Goal: Task Accomplishment & Management: Manage account settings

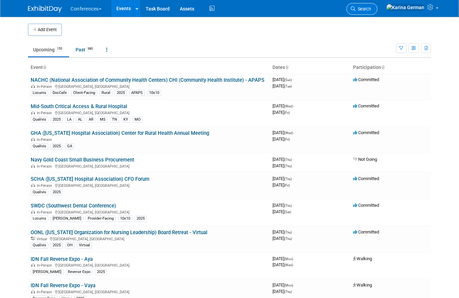
click at [378, 15] on link "Search" at bounding box center [362, 9] width 31 height 12
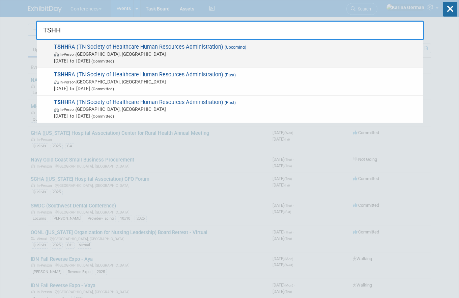
type input "TSHH"
click at [145, 62] on span "Sep 25, 2025 to Sep 26, 2025 (Committed)" at bounding box center [237, 60] width 366 height 7
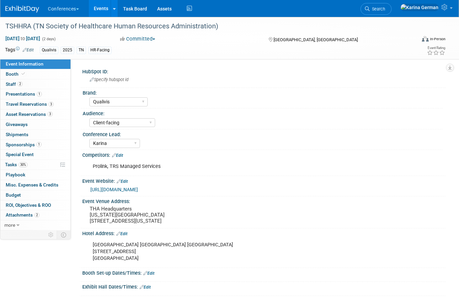
select select "Qualivis"
select select "Client-facing"
select select "Karina"
drag, startPoint x: 35, startPoint y: 146, endPoint x: 33, endPoint y: 153, distance: 7.5
click at [35, 146] on span "Sponsorships 1" at bounding box center [24, 144] width 36 height 5
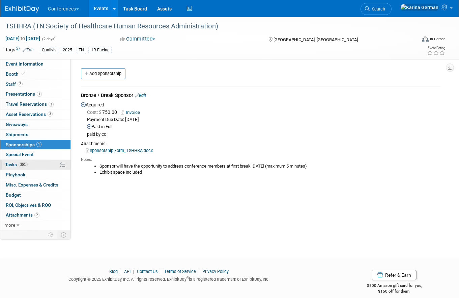
click at [28, 167] on span "Tasks 30%" at bounding box center [16, 164] width 23 height 5
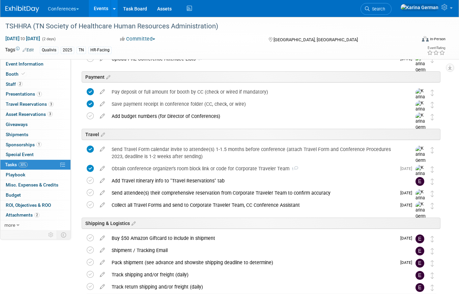
scroll to position [159, 0]
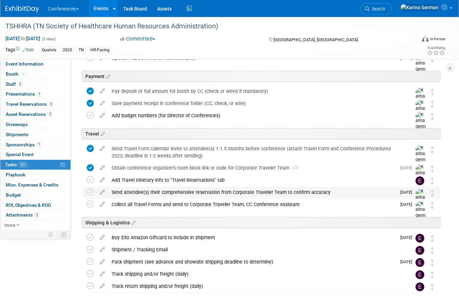
click at [148, 194] on div "Send attendee(s) their comprehensive reservation from Corporate Traveler Team t…" at bounding box center [252, 191] width 288 height 11
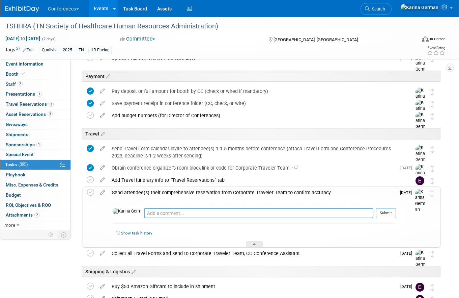
click at [165, 209] on textarea at bounding box center [258, 213] width 229 height 10
type textarea "d"
type textarea "Dani is all set"
click at [387, 215] on button "Submit" at bounding box center [386, 213] width 20 height 10
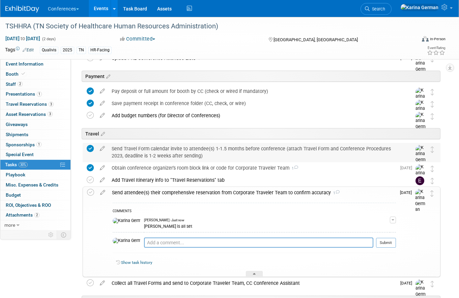
scroll to position [0, 0]
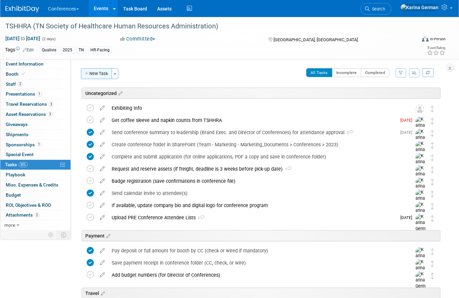
click at [101, 76] on button "New Task" at bounding box center [96, 73] width 31 height 11
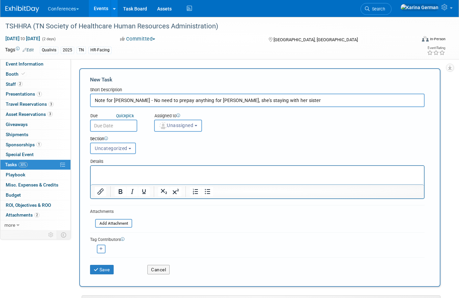
drag, startPoint x: 183, startPoint y: 100, endPoint x: 165, endPoint y: 100, distance: 17.5
click at [165, 100] on input "Note for Erin - No need to prepay anything for Dani, she's staying with her sis…" at bounding box center [257, 99] width 335 height 13
type input "Note for Erin - No need to prepay a hotel for Dani, she's staying with her sist…"
click at [183, 126] on span "Unassigned" at bounding box center [176, 124] width 34 height 5
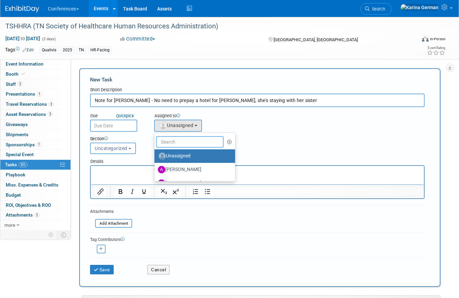
click at [183, 146] on input "text" at bounding box center [189, 141] width 67 height 11
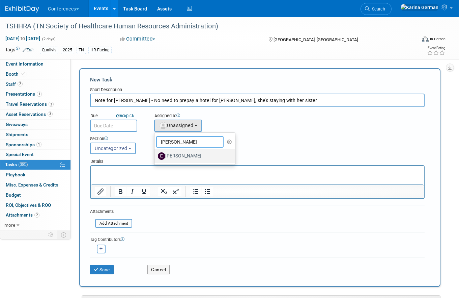
type input "erin"
click at [180, 157] on label "Erin Anderson" at bounding box center [193, 155] width 71 height 11
click at [156, 157] on input "Erin Anderson" at bounding box center [153, 155] width 4 height 4
select select "05738ff0-bddb-4e68-890b-b446aa749597"
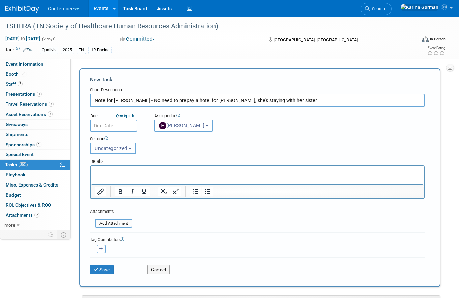
click at [109, 145] on button "Uncategorized" at bounding box center [113, 147] width 46 height 11
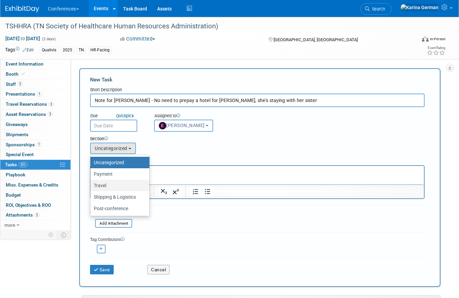
click at [114, 186] on label "Travel" at bounding box center [118, 185] width 49 height 9
click at [91, 186] on input "Travel" at bounding box center [89, 185] width 4 height 4
select select "11261951"
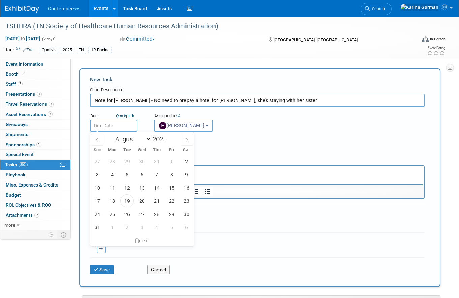
click at [117, 130] on body "Conferences Explore: My Workspaces 2 Go to Workspace: Conferences Marketing Req…" at bounding box center [229, 149] width 459 height 298
click at [185, 138] on icon at bounding box center [187, 140] width 5 height 5
select select "8"
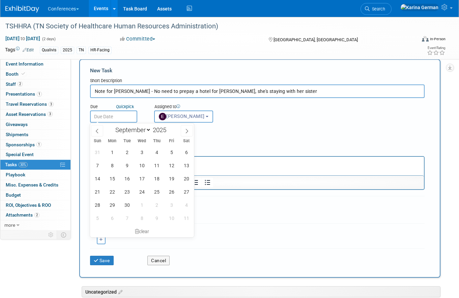
scroll to position [11, 0]
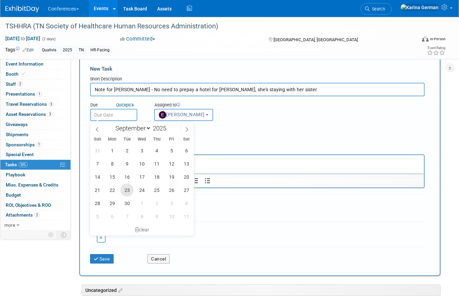
click at [127, 191] on span "23" at bounding box center [126, 189] width 13 height 13
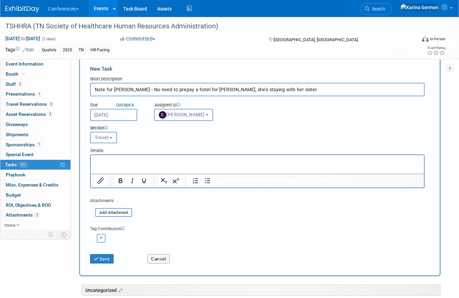
click at [117, 118] on input "Sep 23, 2025" at bounding box center [113, 115] width 47 height 12
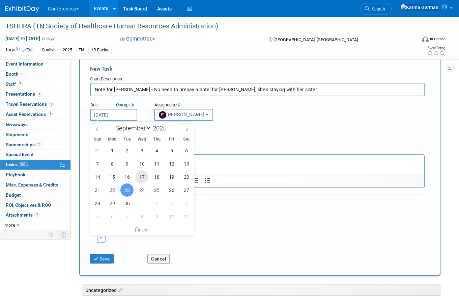
click at [146, 176] on span "17" at bounding box center [141, 176] width 13 height 13
type input "Sep 17, 2025"
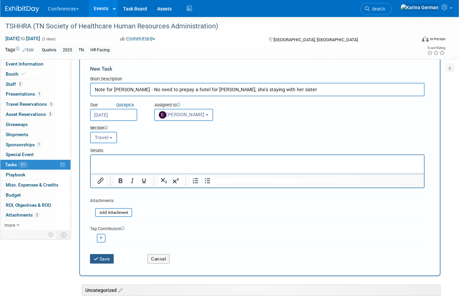
click at [105, 255] on button "Save" at bounding box center [102, 258] width 24 height 9
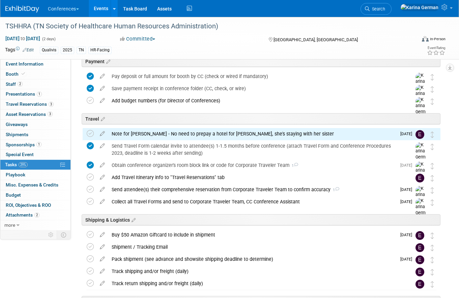
scroll to position [184, 0]
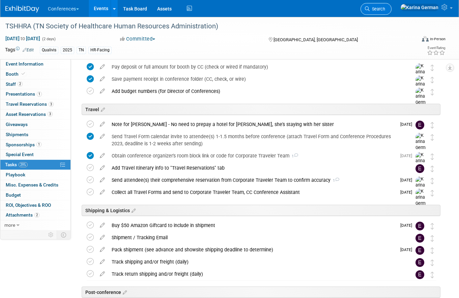
click at [385, 8] on span "Search" at bounding box center [378, 8] width 16 height 5
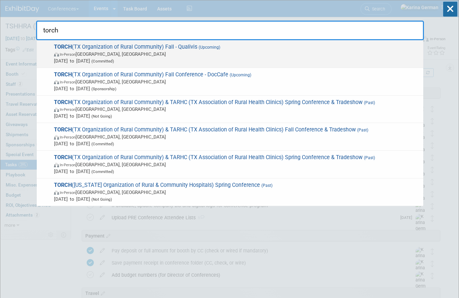
type input "torch"
click at [189, 56] on span "In-Person Austin, TX" at bounding box center [237, 54] width 366 height 7
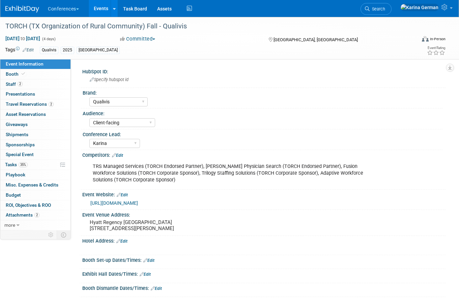
select select "Qualivis"
select select "Client-facing"
select select "Karina"
click at [37, 103] on span "Travel Reservations 2" at bounding box center [30, 103] width 48 height 5
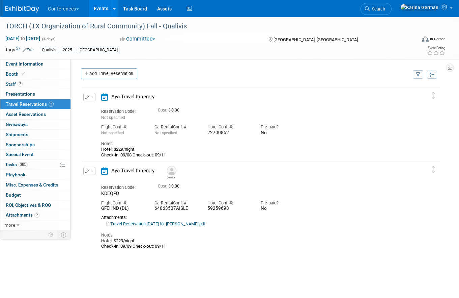
click at [87, 98] on icon "button" at bounding box center [87, 97] width 4 height 4
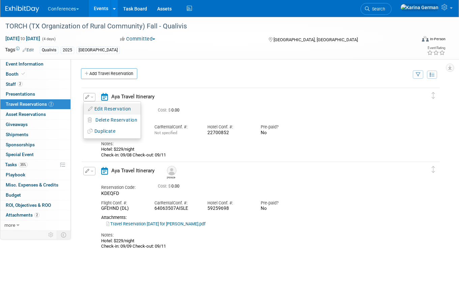
click at [108, 109] on button "Edit Reservation" at bounding box center [112, 109] width 57 height 10
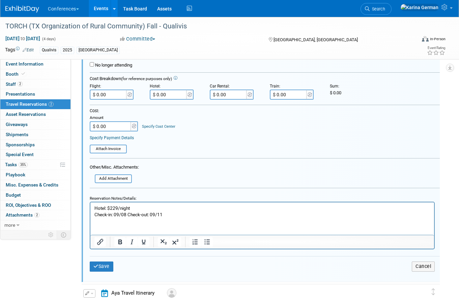
scroll to position [141, 0]
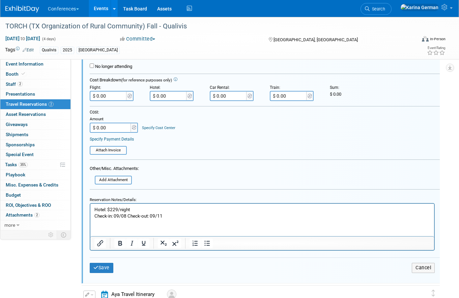
click at [168, 215] on p "Hotel: $229/night Check-in: 09/08 Check-out: 09/11" at bounding box center [262, 212] width 336 height 13
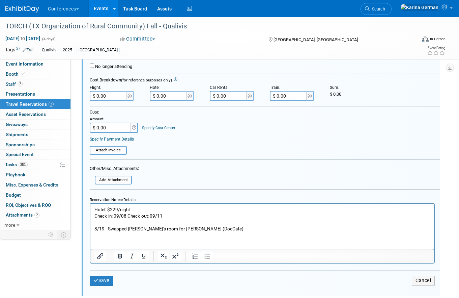
click at [103, 228] on p "8/19 - Swapped Michael's room for John Sander (DocCafe)" at bounding box center [262, 228] width 336 height 6
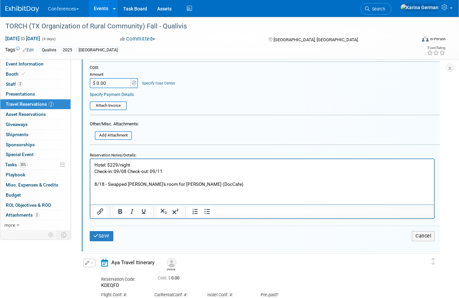
scroll to position [184, 0]
click at [168, 183] on p "8/18 - Swapped [PERSON_NAME]'s room for [PERSON_NAME] (DocCafe)" at bounding box center [262, 185] width 336 height 6
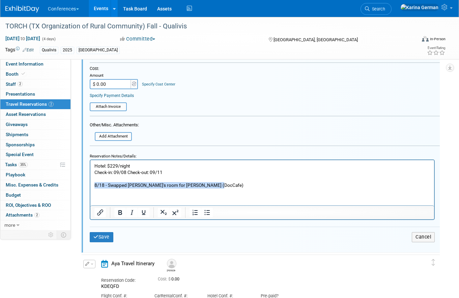
click at [168, 183] on p "8/18 - Swapped Michael's room for John Sander (DocCafe)" at bounding box center [262, 185] width 336 height 6
click at [121, 216] on icon "Bold" at bounding box center [120, 212] width 8 height 8
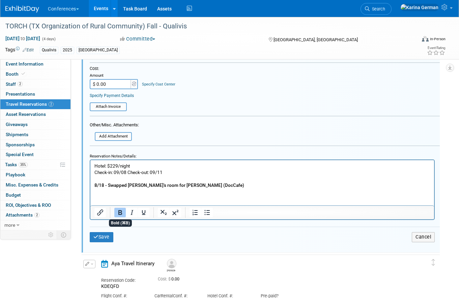
click at [227, 180] on p "Rich Text Area. Press ALT-0 for help." at bounding box center [262, 178] width 336 height 6
click at [99, 240] on button "Save" at bounding box center [102, 237] width 24 height 10
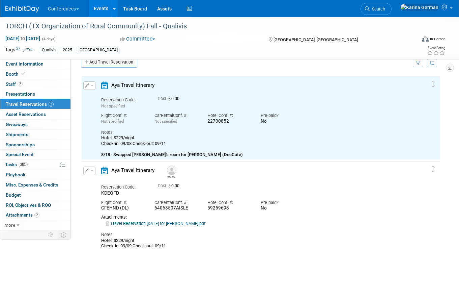
scroll to position [0, 0]
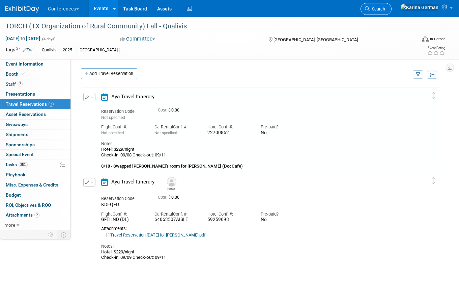
click at [385, 7] on span "Search" at bounding box center [378, 8] width 16 height 5
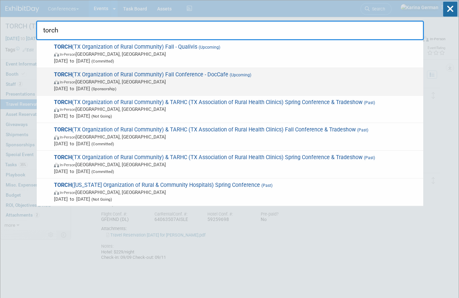
type input "torch"
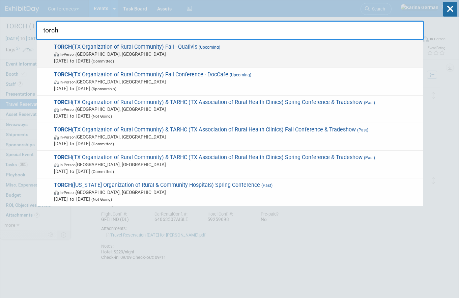
click at [130, 65] on div "TORCH (TX Organization of Rural Community) Fall - Qualivis (Upcoming) In-Person…" at bounding box center [230, 123] width 388 height 166
click at [130, 65] on div "TORCH (TX Organization of Rural Community) Fall - Qualivis (Upcoming) In-Person…" at bounding box center [230, 54] width 387 height 28
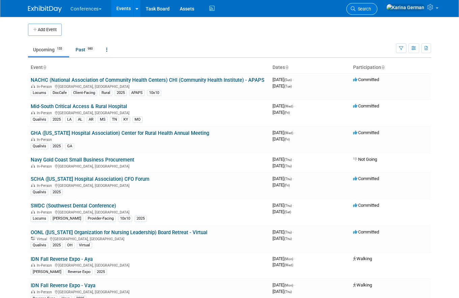
click at [378, 12] on link "Search" at bounding box center [362, 9] width 31 height 12
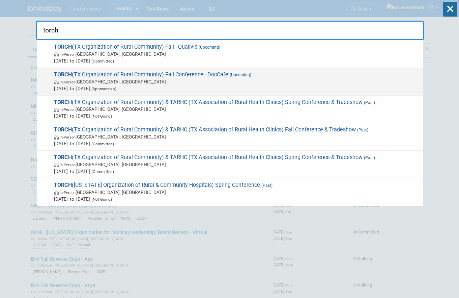
type input "torch"
click at [224, 78] on span "TORCH (TX Organization of Rural Community) Fall Conference - DocCafe (Upcoming)…" at bounding box center [236, 81] width 368 height 21
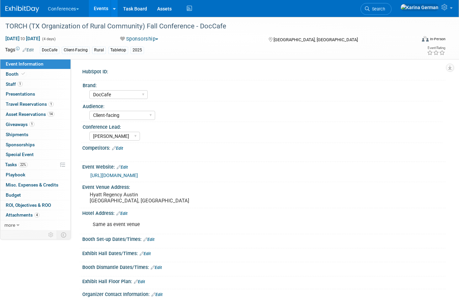
select select "DocCafe"
select select "Client-facing"
select select "[PERSON_NAME]"
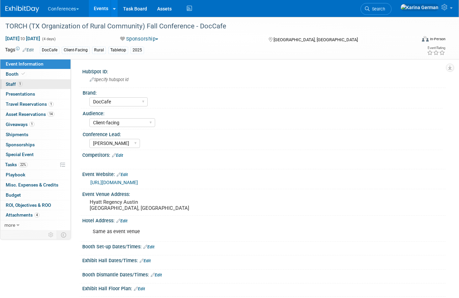
click at [36, 84] on link "1 Staff 1" at bounding box center [35, 84] width 70 height 10
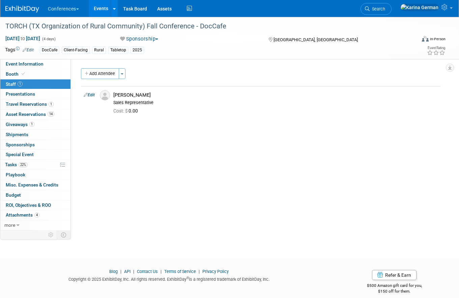
click at [385, 10] on span "Search" at bounding box center [378, 8] width 16 height 5
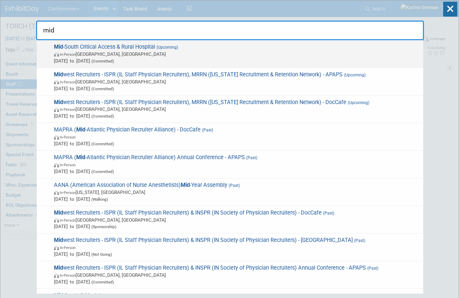
type input "mid"
click at [176, 45] on span "(Upcoming)" at bounding box center [166, 47] width 23 height 5
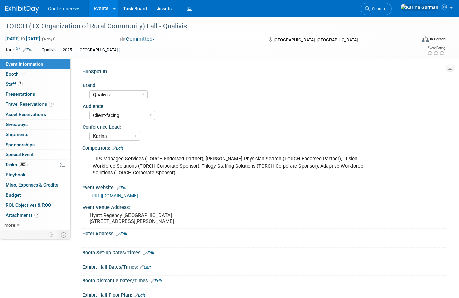
select select "Qualivis"
select select "Client-facing"
select select "Karina"
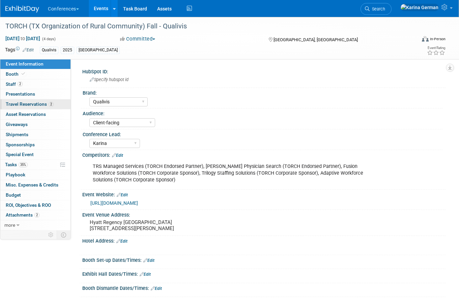
click at [37, 102] on span "Travel Reservations 2" at bounding box center [30, 103] width 48 height 5
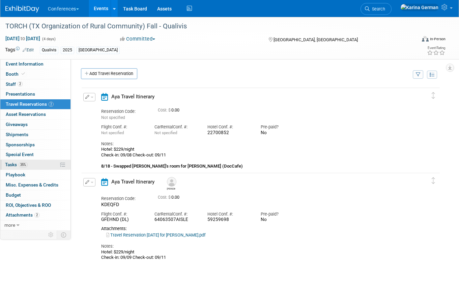
click at [34, 165] on link "35% Tasks 35%" at bounding box center [35, 165] width 70 height 10
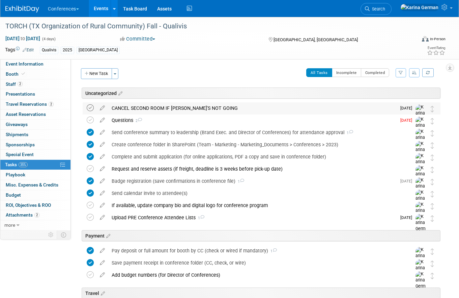
click at [90, 108] on icon at bounding box center [90, 107] width 7 height 7
click at [162, 110] on div "CANCEL SECOND ROOM IF BRANDON'S NOT GOING" at bounding box center [252, 107] width 288 height 11
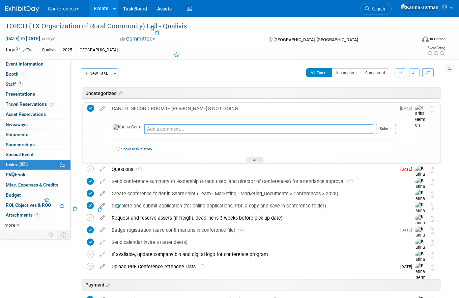
click at [161, 131] on textarea at bounding box center [258, 129] width 229 height 10
type textarea "g"
type textarea "using it for John Sander (DocCafe)"
click at [390, 131] on button "Submit" at bounding box center [386, 129] width 20 height 10
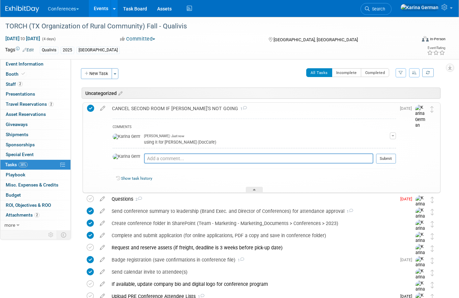
click at [155, 117] on div "COMMENTS Karina German - Just now using it for John Sander (DocCafe) Edit Comme…" at bounding box center [252, 153] width 287 height 78
click at [147, 109] on div "CANCEL SECOND ROOM IF BRANDON'S NOT GOING 1" at bounding box center [252, 108] width 287 height 11
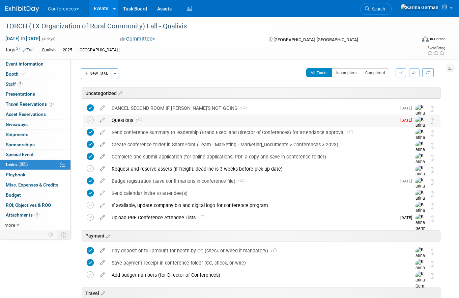
click at [147, 118] on div "Questions 2" at bounding box center [252, 119] width 288 height 11
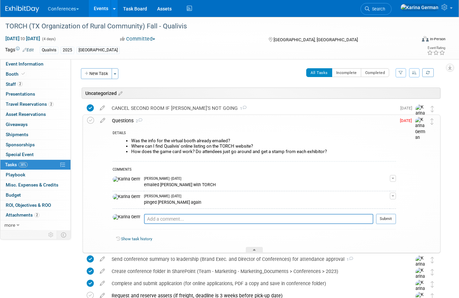
click at [148, 119] on div "Questions 2" at bounding box center [252, 120] width 287 height 11
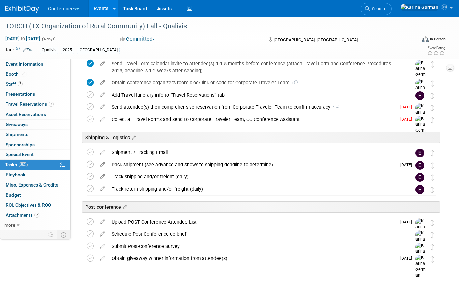
scroll to position [240, 0]
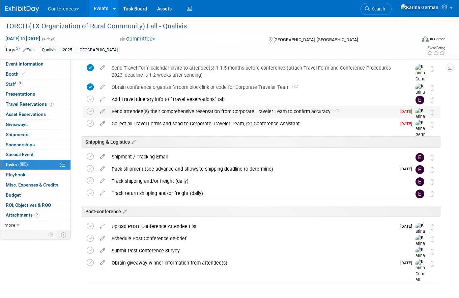
click at [134, 111] on div "Send attendee(s) their comprehensive reservation from Corporate Traveler Team t…" at bounding box center [252, 111] width 288 height 11
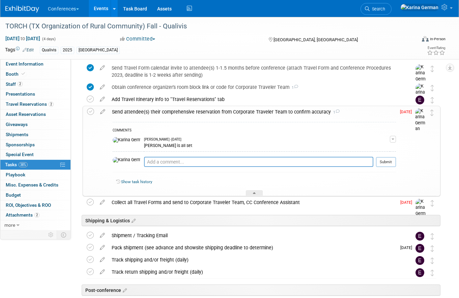
click at [134, 111] on div "Send attendee(s) their comprehensive reservation from Corporate Traveler Team t…" at bounding box center [252, 111] width 287 height 11
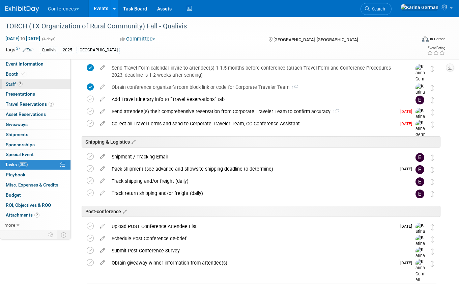
click at [51, 87] on link "2 Staff 2" at bounding box center [35, 84] width 70 height 10
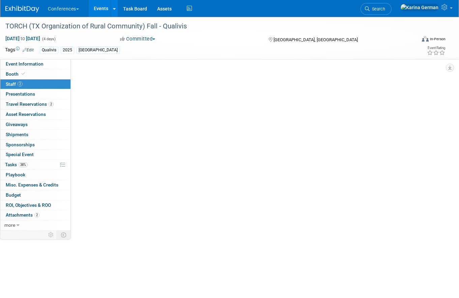
scroll to position [0, 0]
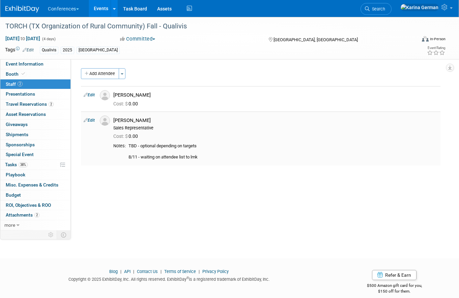
click at [87, 120] on icon at bounding box center [86, 119] width 4 height 7
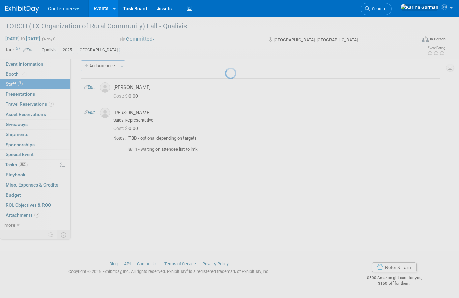
select select "5804ab4a-e1a5-480d-a5aa-5aaef2673dd7"
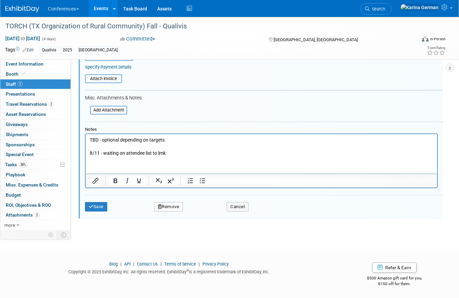
scroll to position [171, 0]
click at [166, 208] on button "Remove" at bounding box center [168, 206] width 29 height 9
click at [201, 214] on icon at bounding box center [201, 212] width 4 height 4
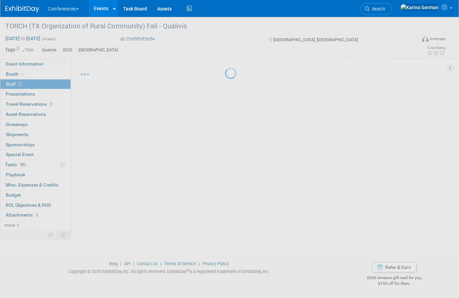
scroll to position [7, 0]
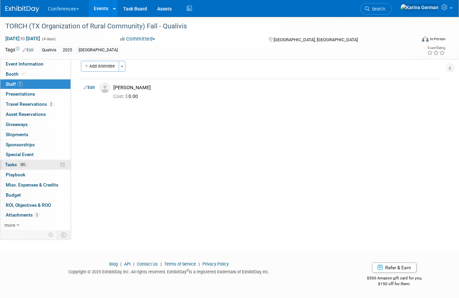
click at [31, 164] on link "38% Tasks 38%" at bounding box center [35, 165] width 70 height 10
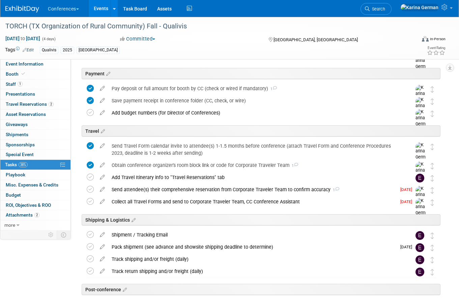
scroll to position [201, 0]
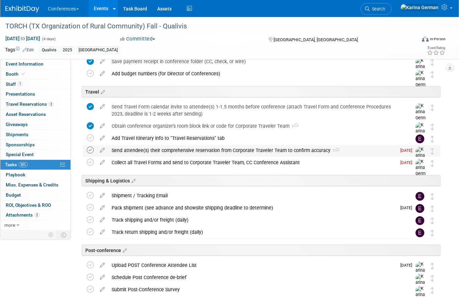
click at [92, 152] on icon at bounding box center [90, 149] width 7 height 7
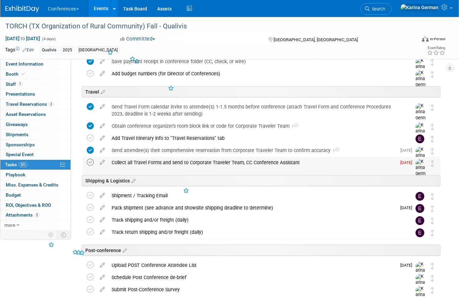
click at [91, 161] on icon at bounding box center [90, 162] width 7 height 7
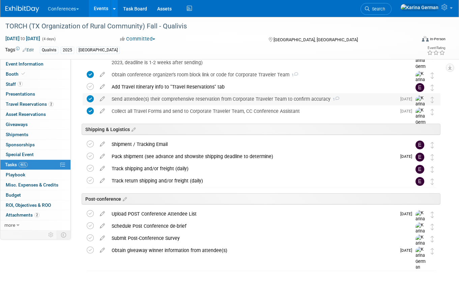
scroll to position [0, 0]
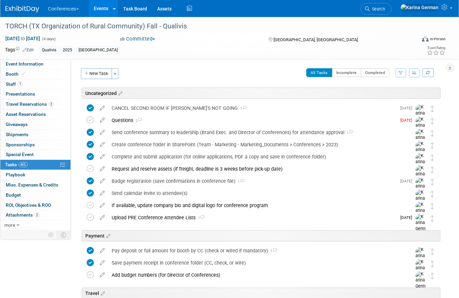
click at [100, 12] on link "Events" at bounding box center [101, 8] width 25 height 17
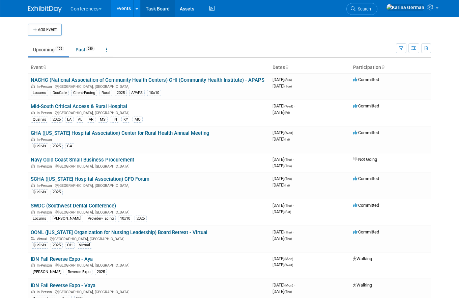
click at [167, 11] on link "Task Board" at bounding box center [158, 8] width 34 height 17
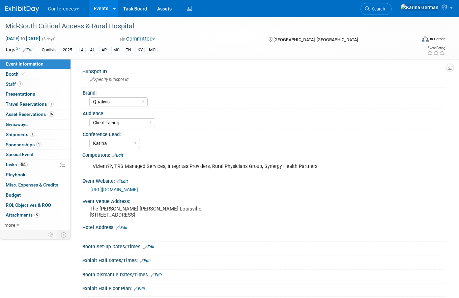
select select "Qualivis"
select select "Client-facing"
select select "Karina"
click at [48, 106] on span "Travel Reservations 1" at bounding box center [30, 103] width 48 height 5
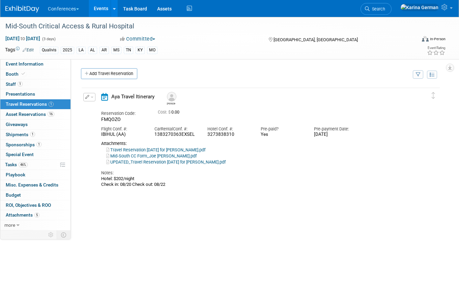
click at [194, 165] on div "Notes: Hotel: $202/night Check in: 08/20 Check out: 08/22" at bounding box center [255, 176] width 309 height 22
click at [191, 165] on div "UPDATED_Travel Reservation [DATE] for [PERSON_NAME].pdf" at bounding box center [255, 162] width 309 height 6
click at [189, 163] on link "UPDATED_Travel Reservation [DATE] for [PERSON_NAME].pdf" at bounding box center [165, 161] width 119 height 5
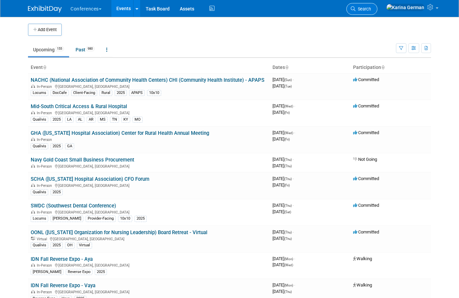
click at [374, 12] on link "Search" at bounding box center [362, 9] width 31 height 12
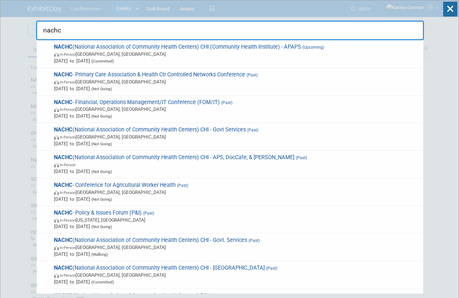
click at [156, 32] on input "nachc" at bounding box center [230, 31] width 388 height 20
click at [154, 31] on input "nachc" at bounding box center [230, 31] width 388 height 20
type input "nachc"
